Goal: Entertainment & Leisure: Consume media (video, audio)

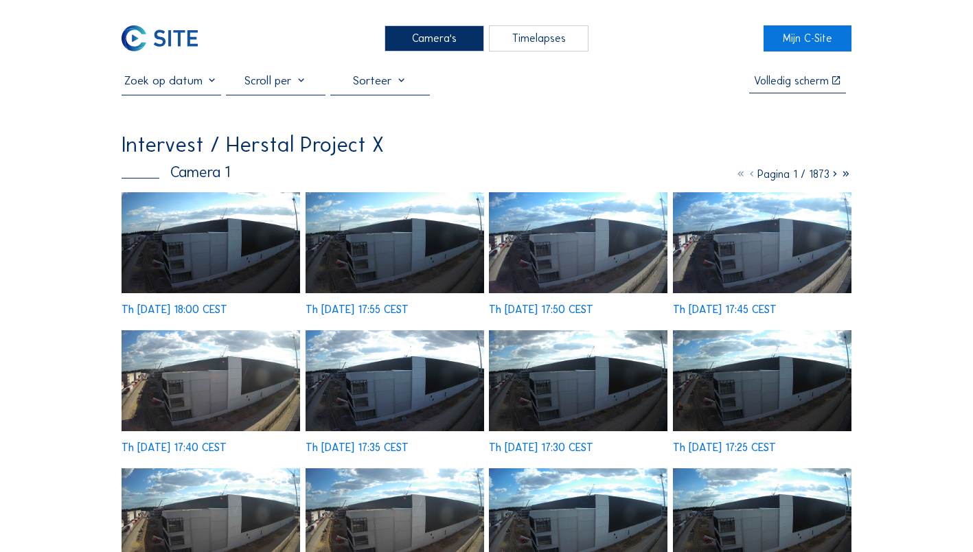
click at [533, 42] on div "Timelapses" at bounding box center [539, 37] width 100 height 25
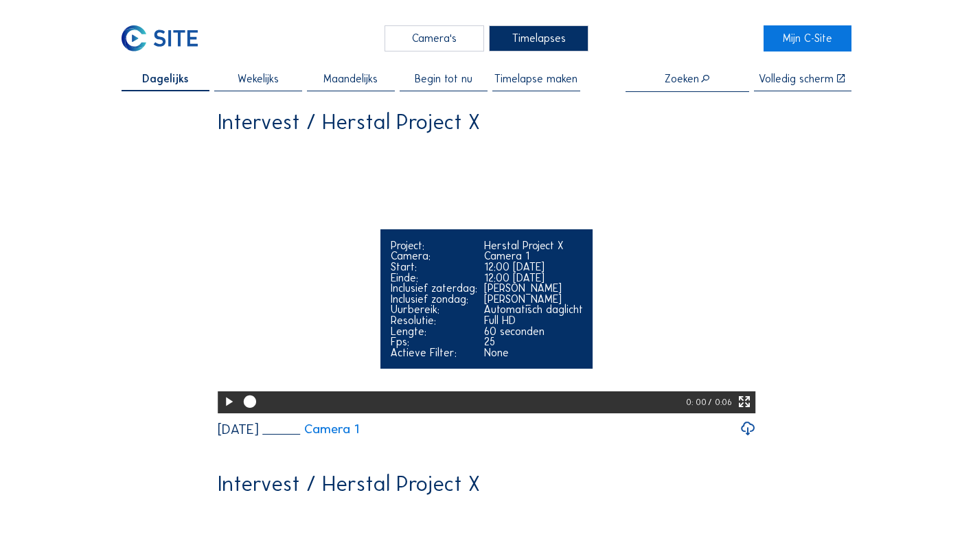
click at [225, 411] on icon at bounding box center [228, 402] width 15 height 19
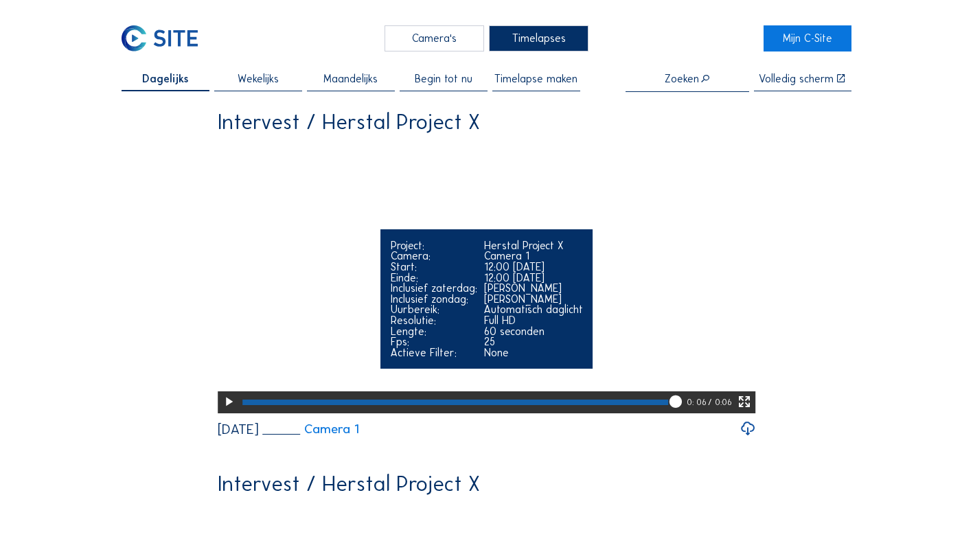
click at [748, 411] on icon at bounding box center [744, 402] width 15 height 19
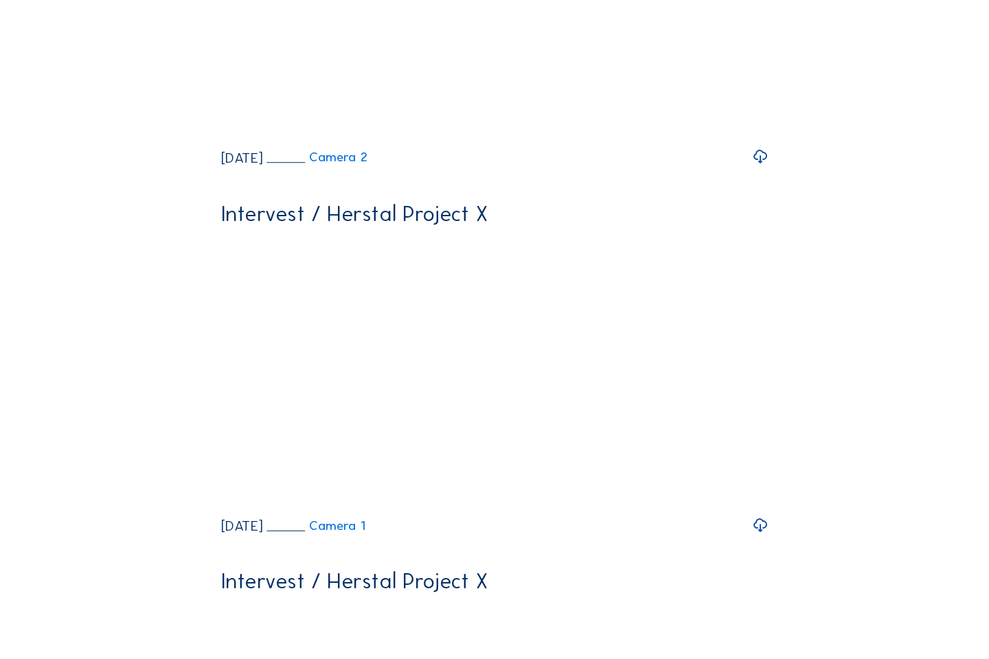
scroll to position [402, 0]
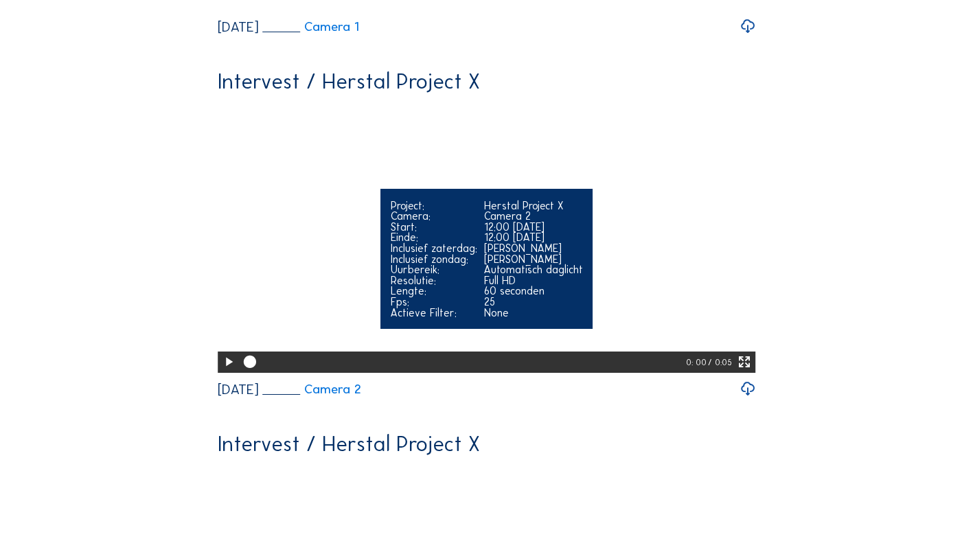
click at [227, 371] on icon at bounding box center [228, 362] width 15 height 19
click at [744, 371] on icon at bounding box center [744, 362] width 15 height 19
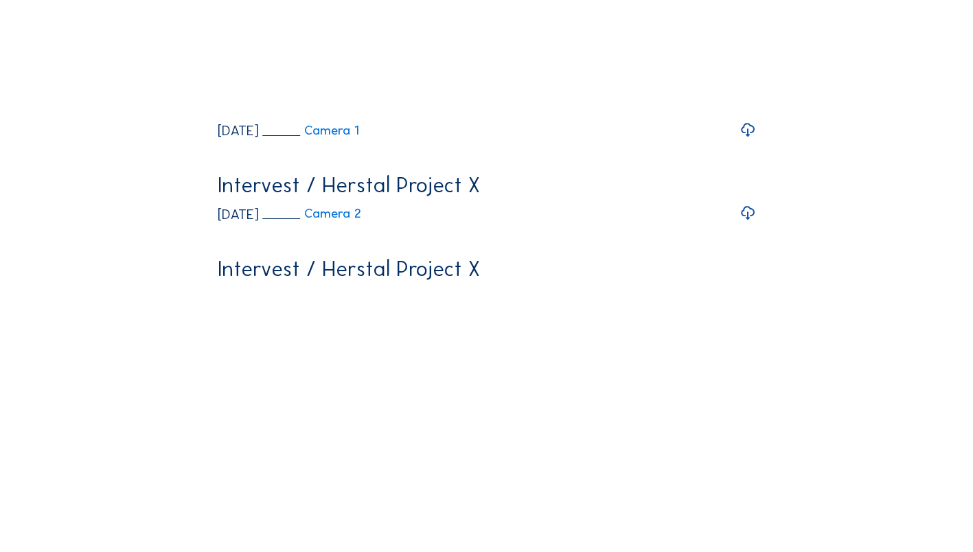
scroll to position [0, 0]
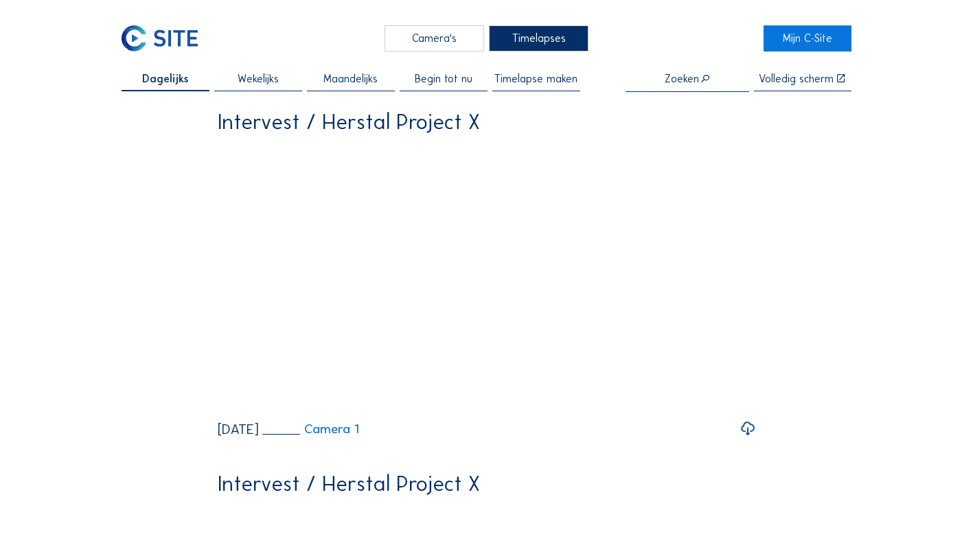
click at [516, 83] on span "Timelapse maken" at bounding box center [535, 78] width 83 height 11
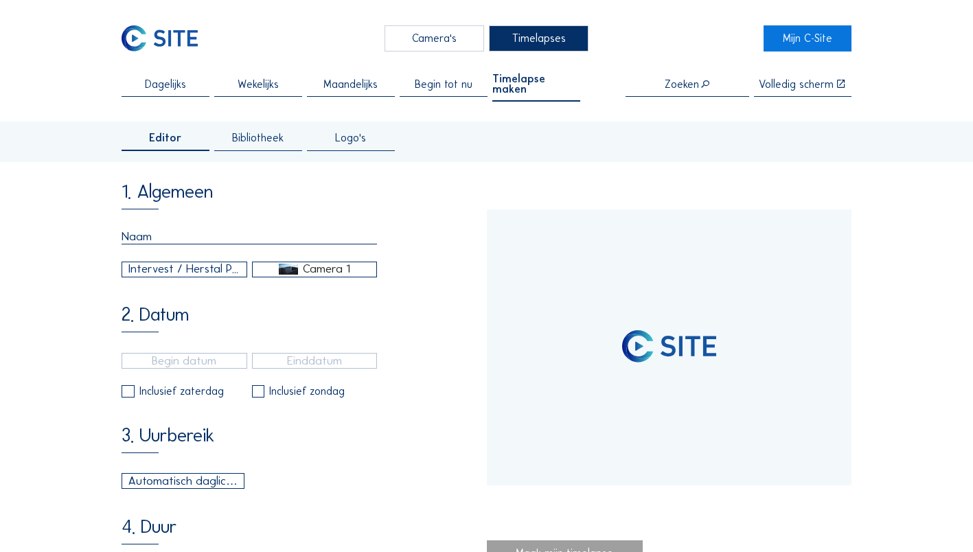
type input "[DATE] 12:00"
type input "[DATE] 18:00"
click at [195, 230] on input "text" at bounding box center [249, 236] width 255 height 15
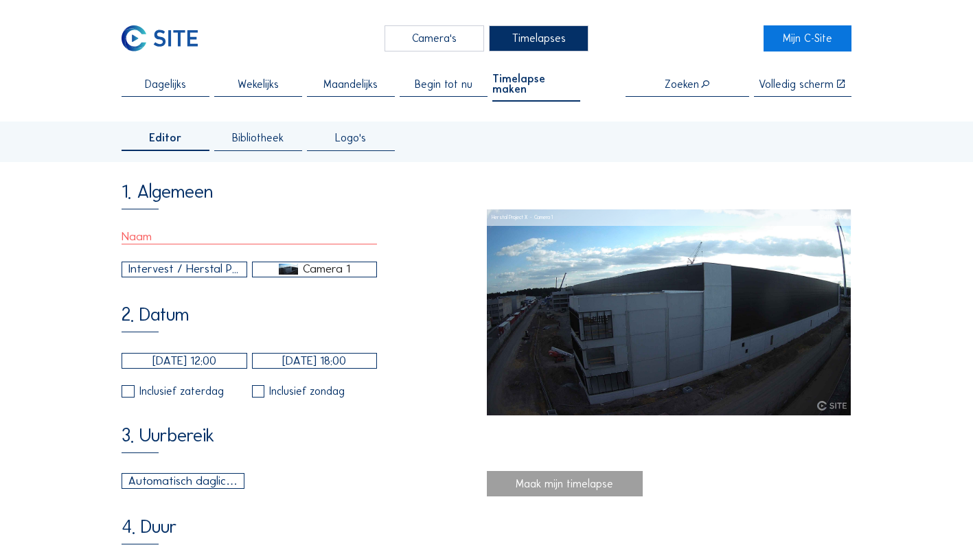
click at [444, 79] on span "Begin tot nu" at bounding box center [444, 84] width 58 height 11
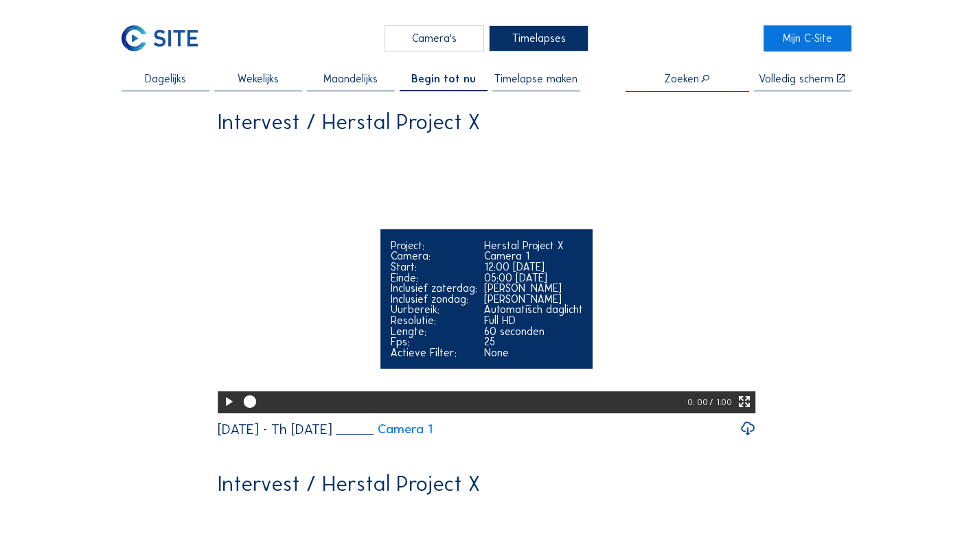
click at [746, 411] on icon at bounding box center [744, 402] width 15 height 19
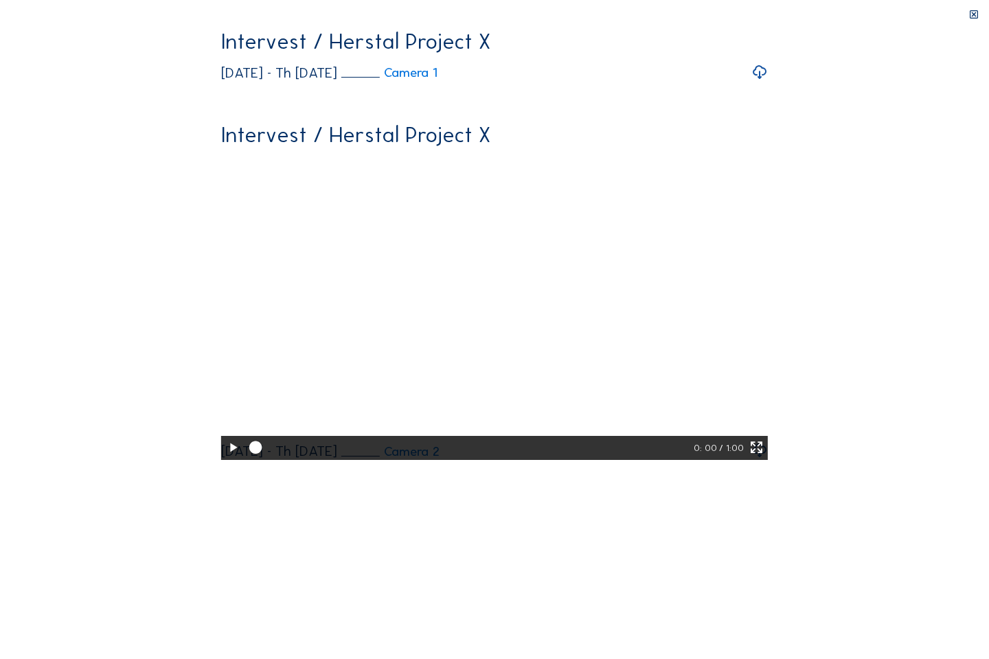
click at [225, 457] on icon at bounding box center [232, 448] width 15 height 19
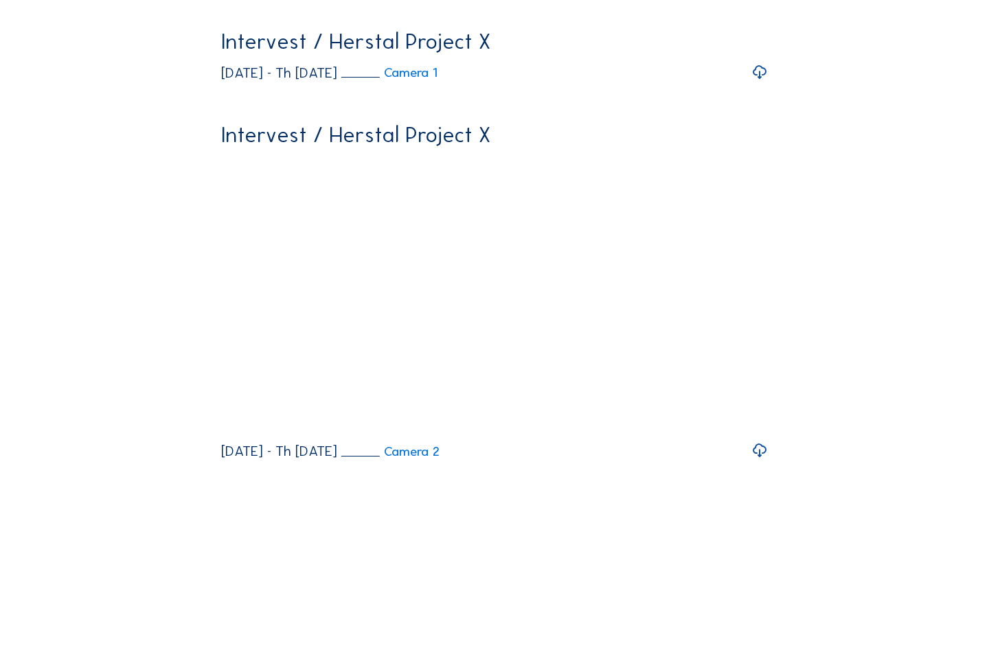
click at [221, 106] on video "Your browser does not support the video tag." at bounding box center [494, 167] width 547 height 273
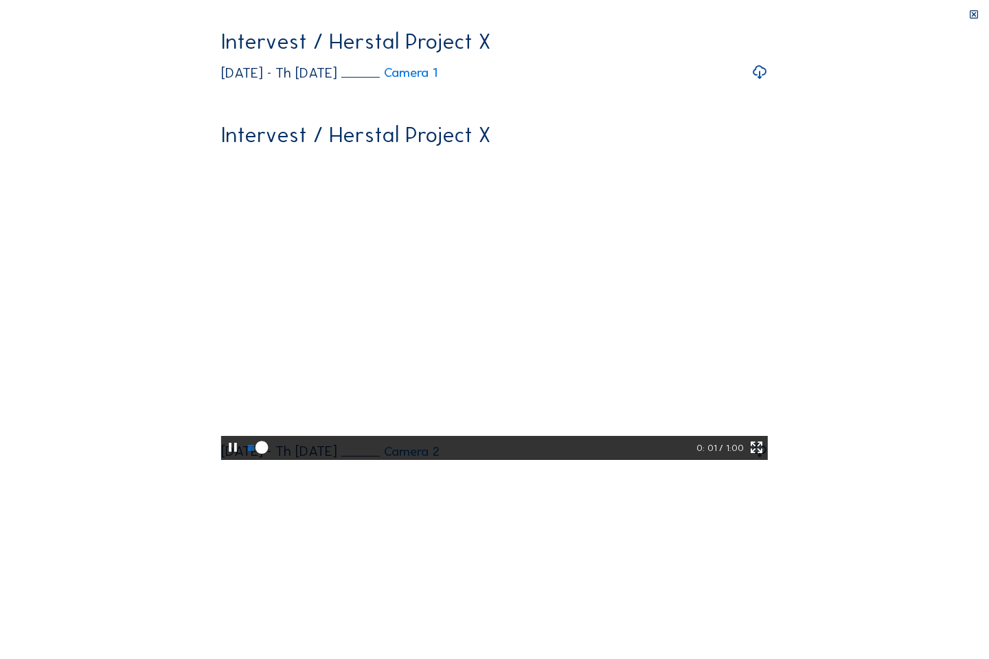
click at [221, 206] on video "Your browser does not support the video tag." at bounding box center [494, 167] width 547 height 273
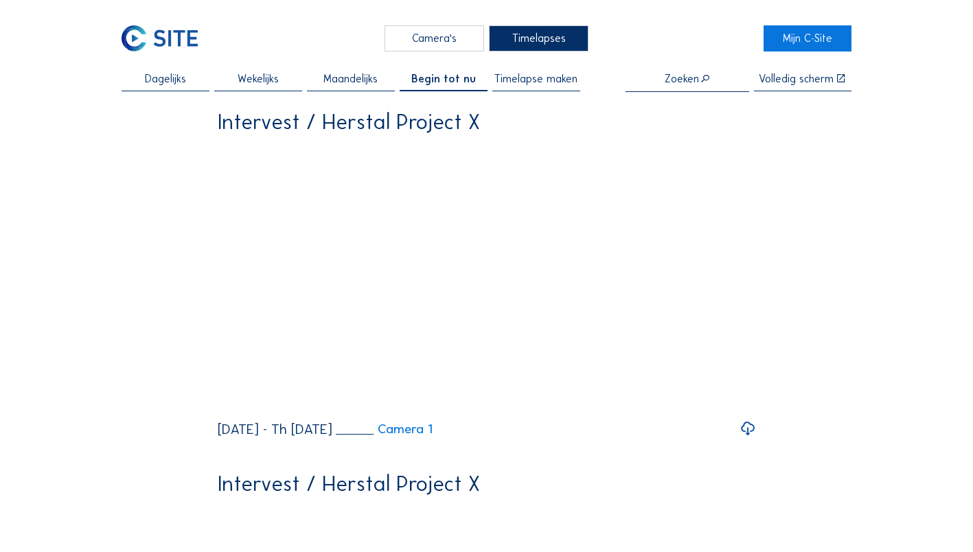
click at [259, 91] on div "Wekelijks" at bounding box center [258, 82] width 88 height 18
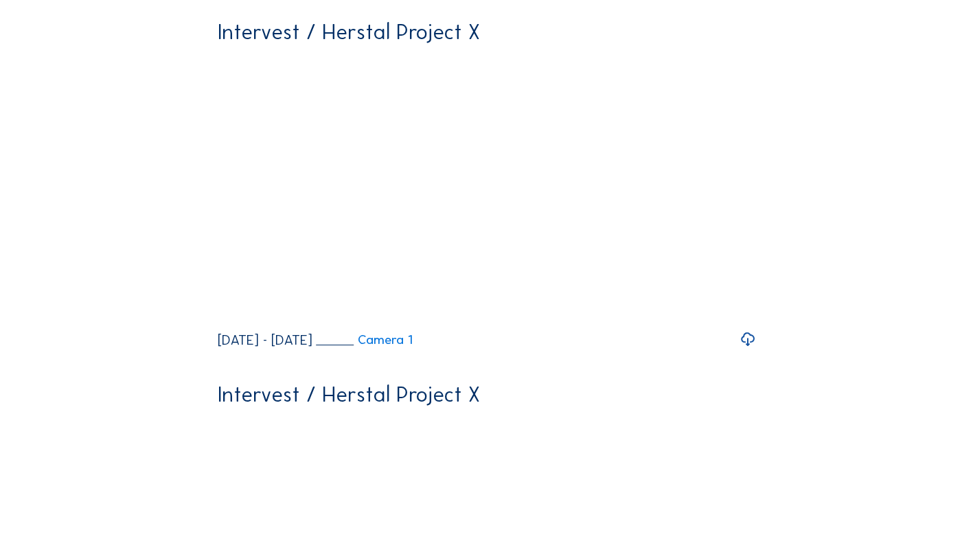
scroll to position [454, 0]
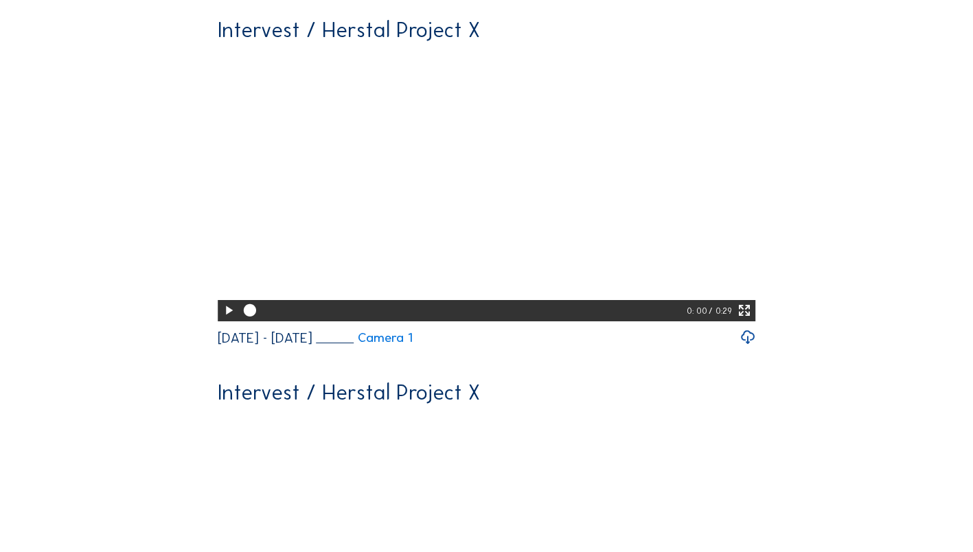
click at [251, 314] on video "Your browser does not support the video tag." at bounding box center [487, 185] width 538 height 269
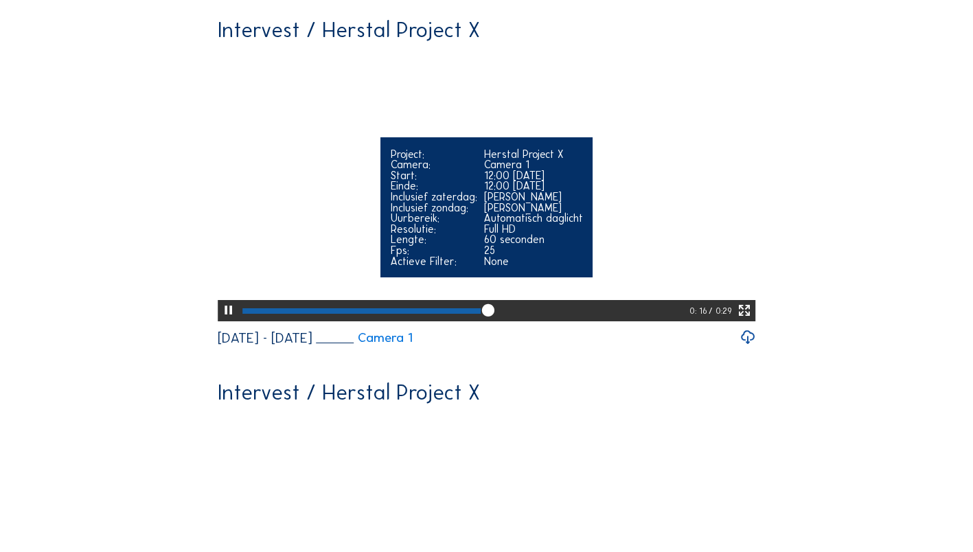
click at [227, 320] on icon at bounding box center [228, 310] width 15 height 19
click at [750, 320] on icon at bounding box center [744, 310] width 15 height 19
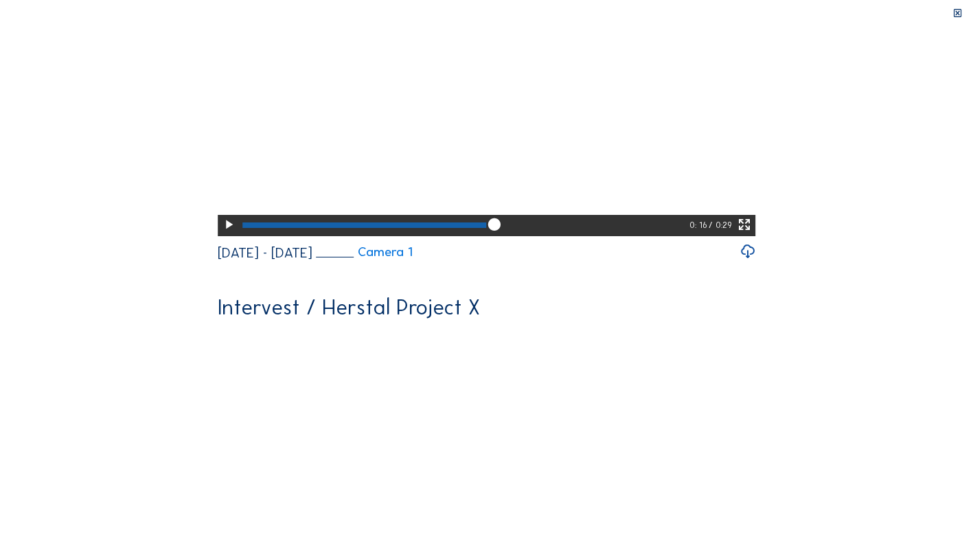
scroll to position [367, 0]
